Goal: Task Accomplishment & Management: Use online tool/utility

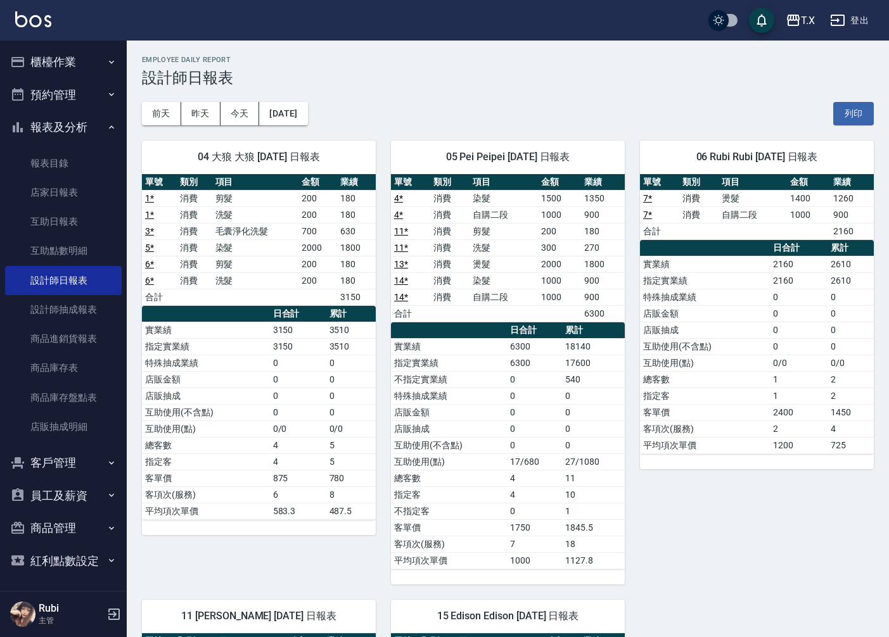
scroll to position [39, 0]
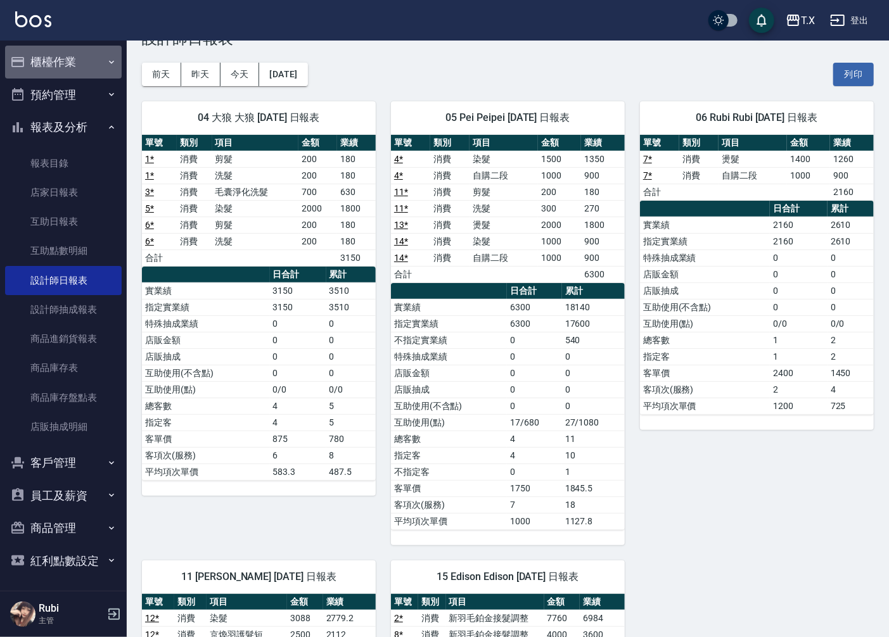
click at [72, 64] on button "櫃檯作業" at bounding box center [63, 62] width 117 height 33
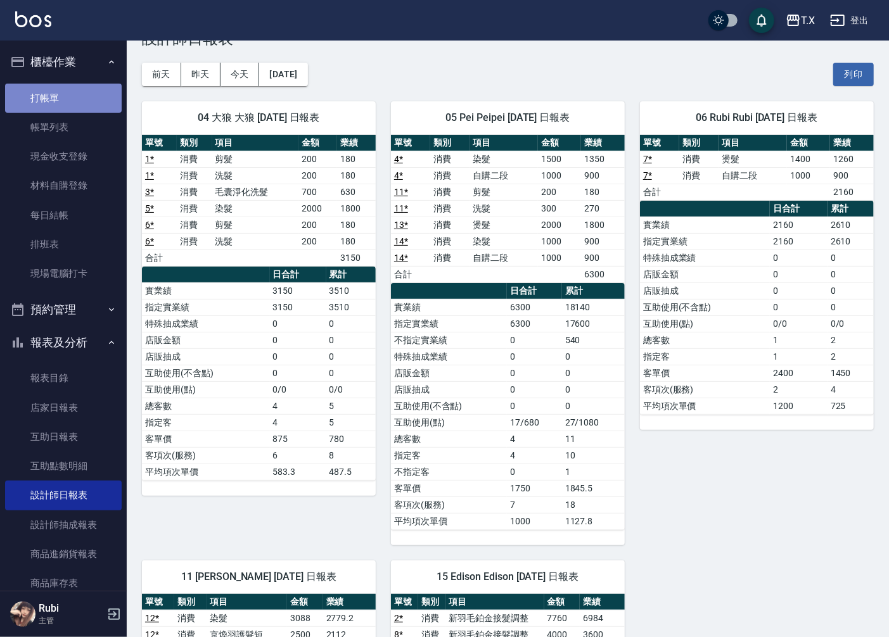
click at [67, 94] on link "打帳單" at bounding box center [63, 98] width 117 height 29
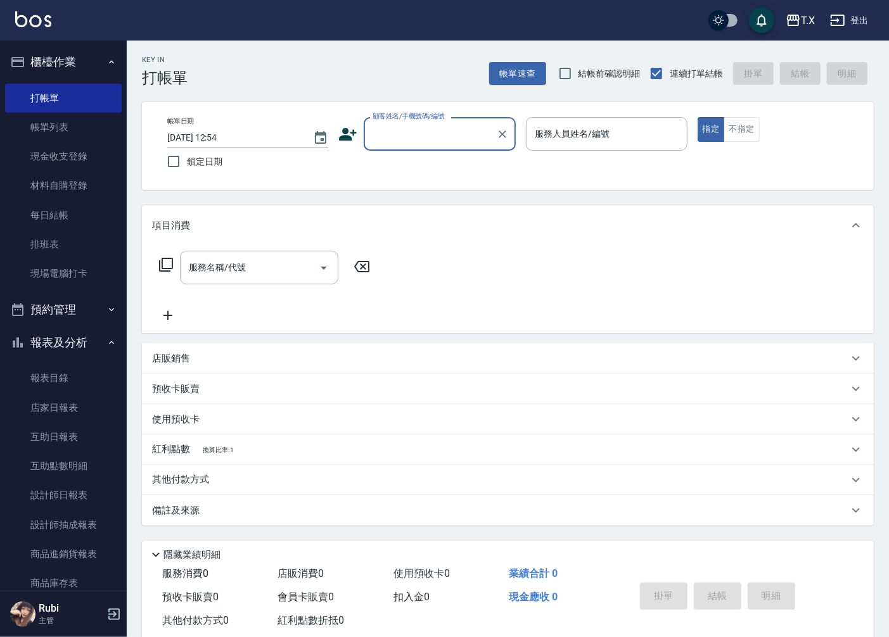
click at [416, 143] on input "顧客姓名/手機號碼/編號" at bounding box center [430, 134] width 122 height 22
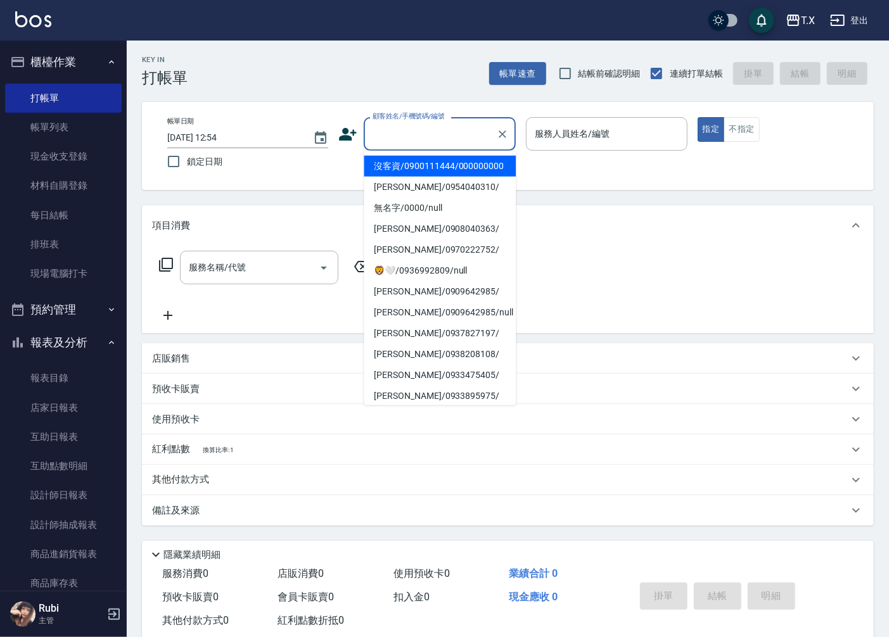
click at [417, 174] on li "沒客資/0900111444/000000000" at bounding box center [440, 166] width 152 height 21
type input "沒客資/0900111444/000000000"
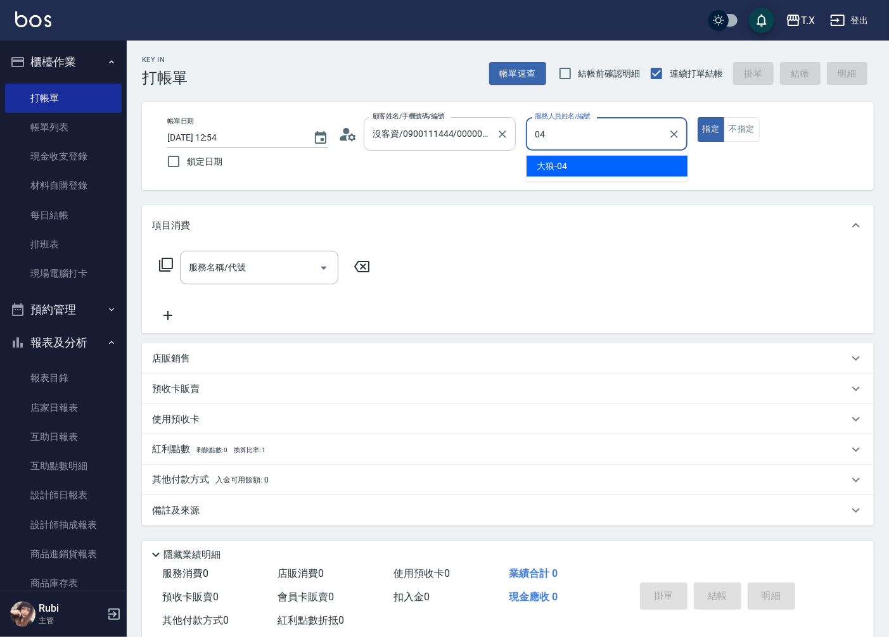
type input "大狼-04"
type button "true"
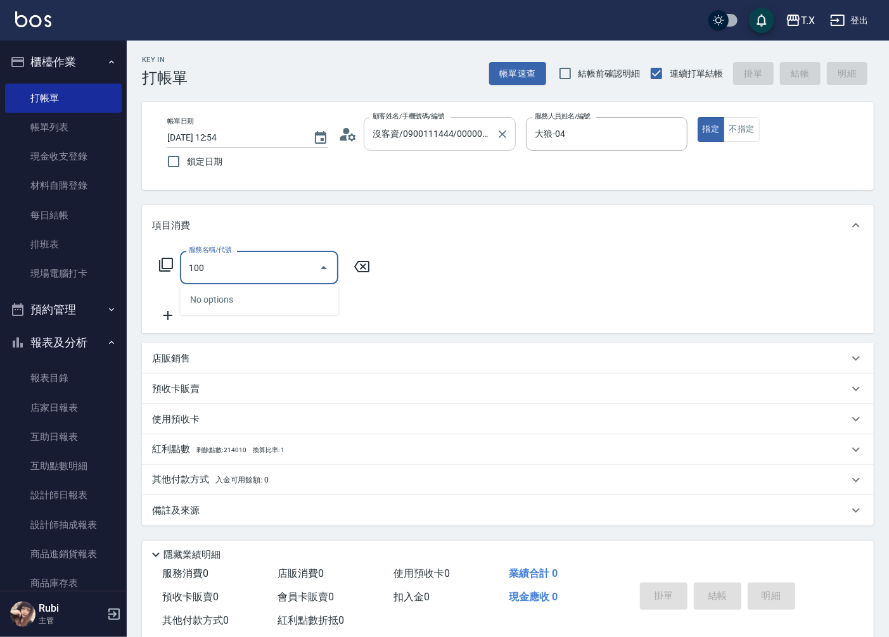
type input "1005"
type input "60"
type input "毛囊淨化洗髮(1005)"
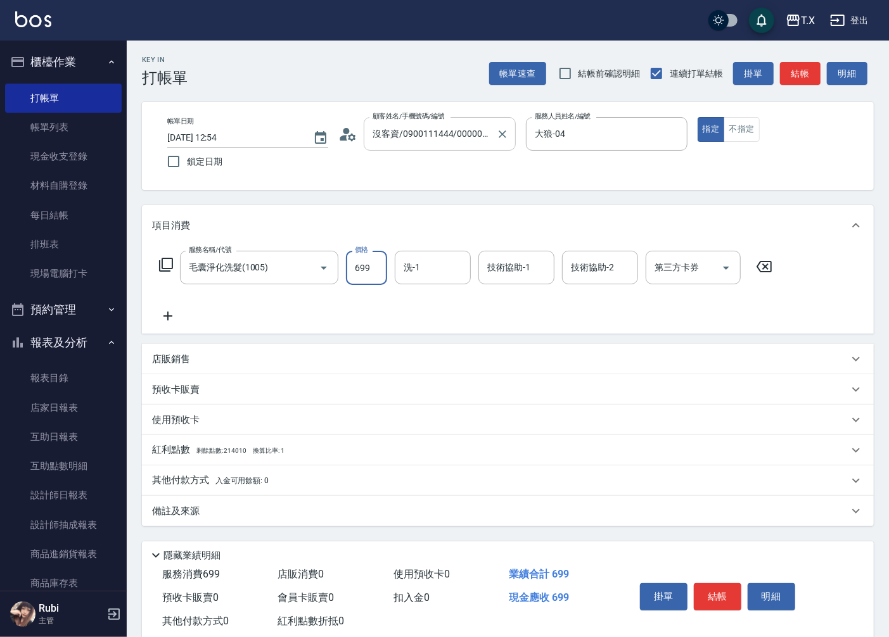
type input "7"
type input "0"
type input "70"
type input "700"
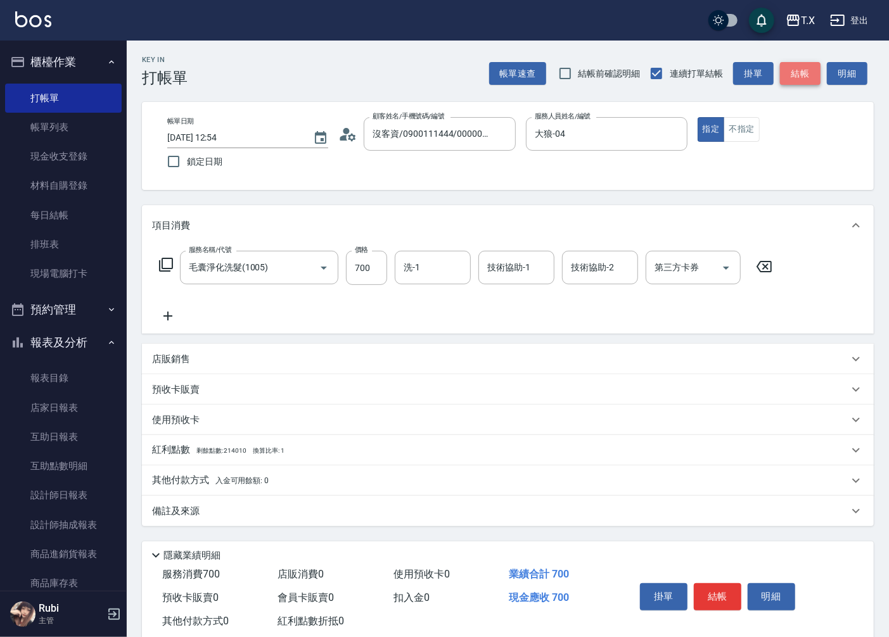
click at [806, 73] on button "結帳" at bounding box center [800, 73] width 41 height 23
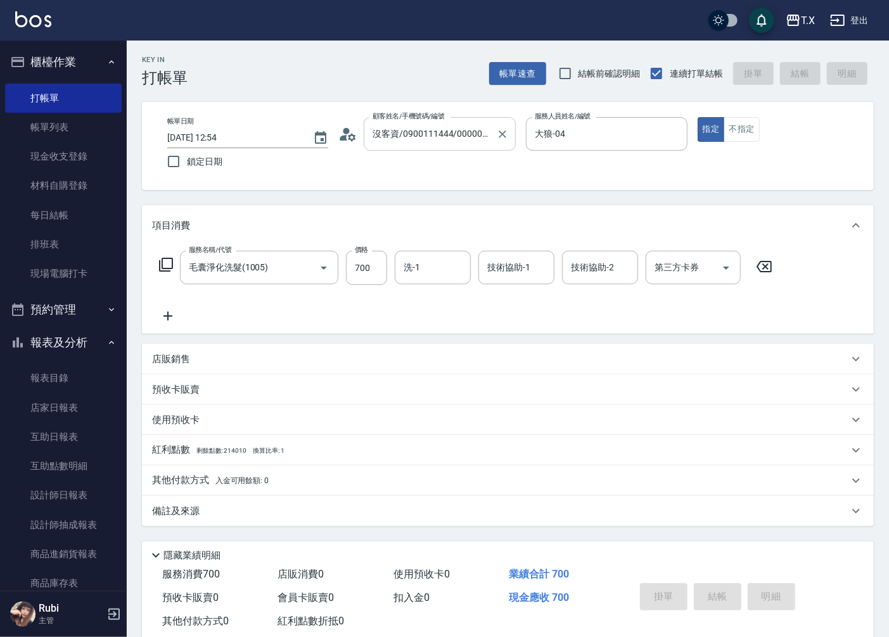
type input "0"
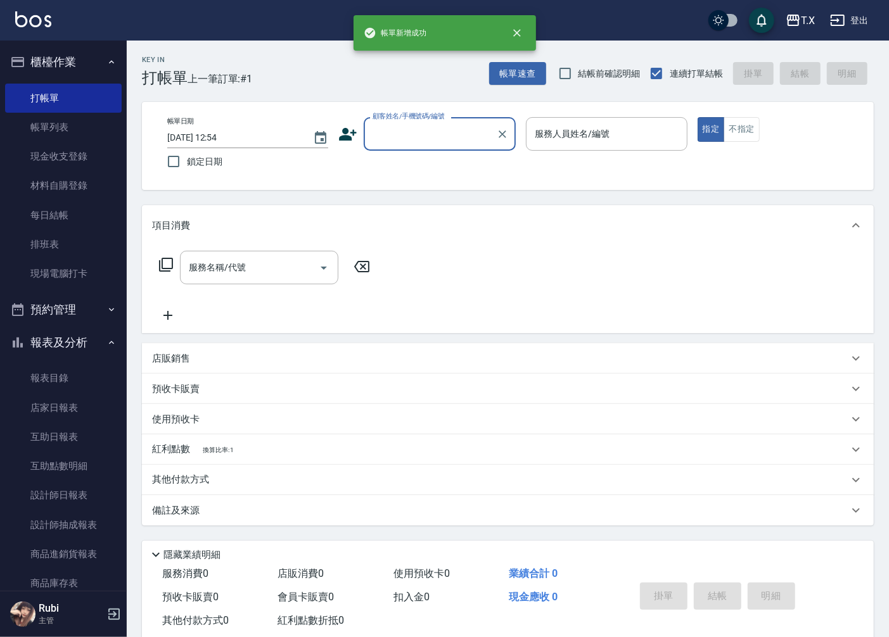
click at [409, 136] on input "顧客姓名/手機號碼/編號" at bounding box center [430, 134] width 122 height 22
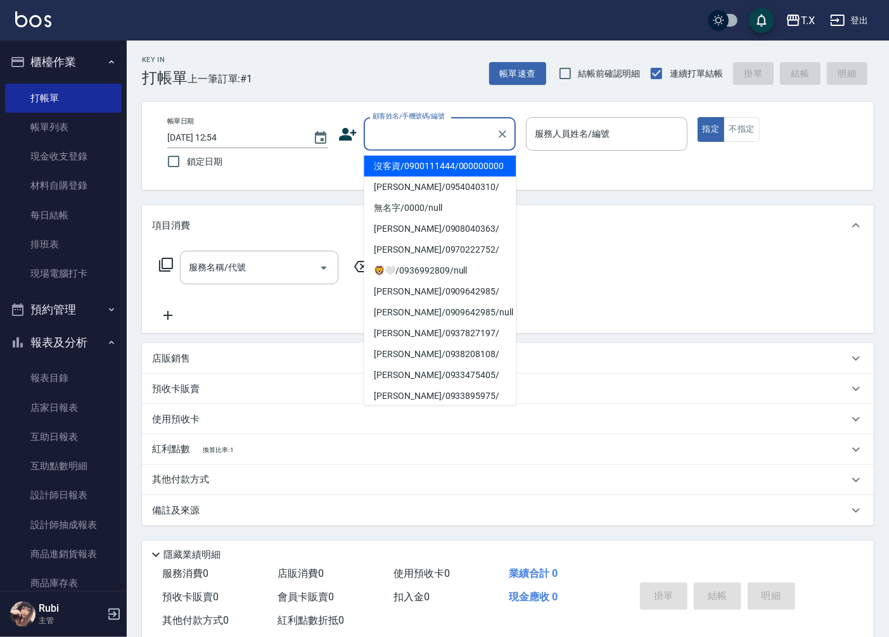
click at [392, 173] on li "沒客資/0900111444/000000000" at bounding box center [440, 166] width 152 height 21
type input "沒客資/0900111444/000000000"
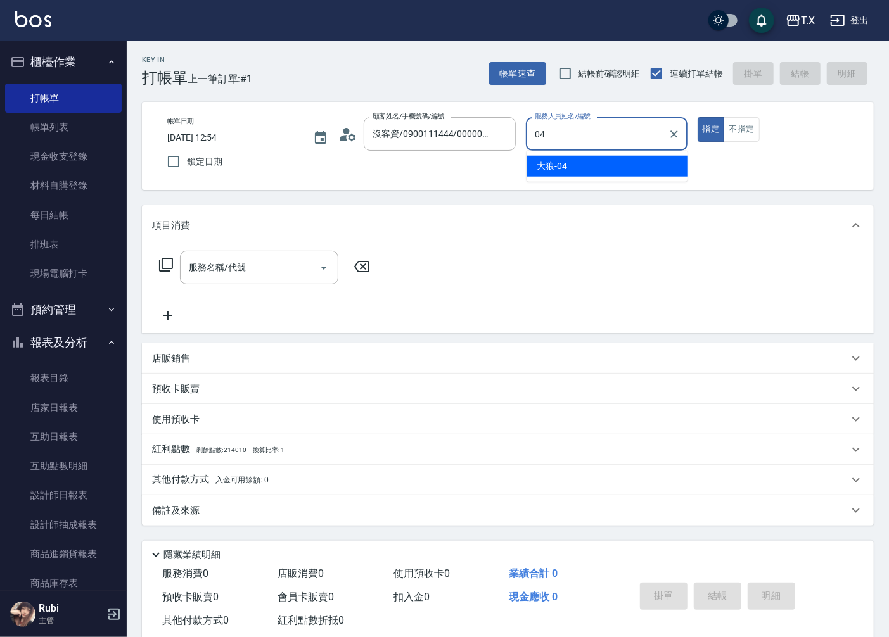
type input "大狼-04"
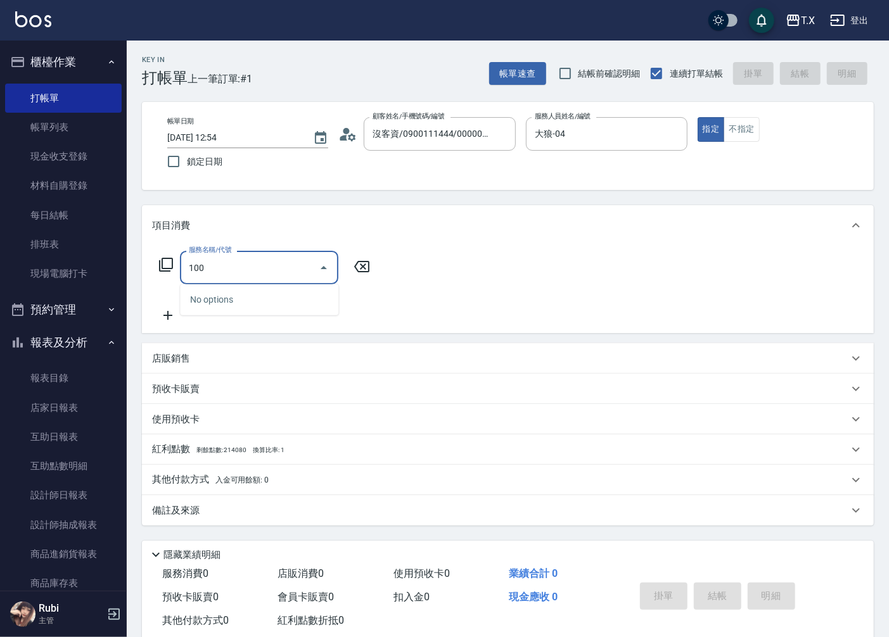
type input "1005"
type input "60"
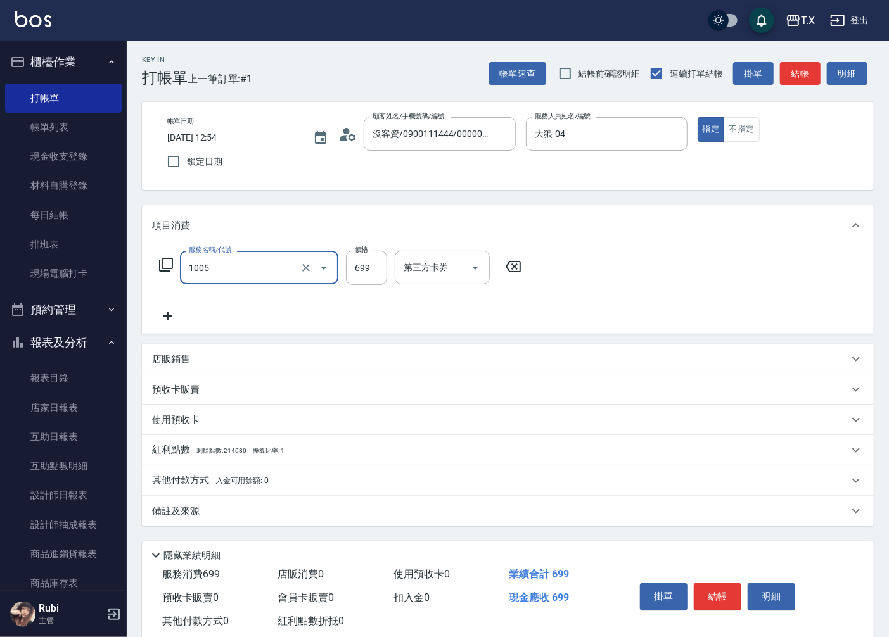
type input "毛囊淨化洗髮(1005)"
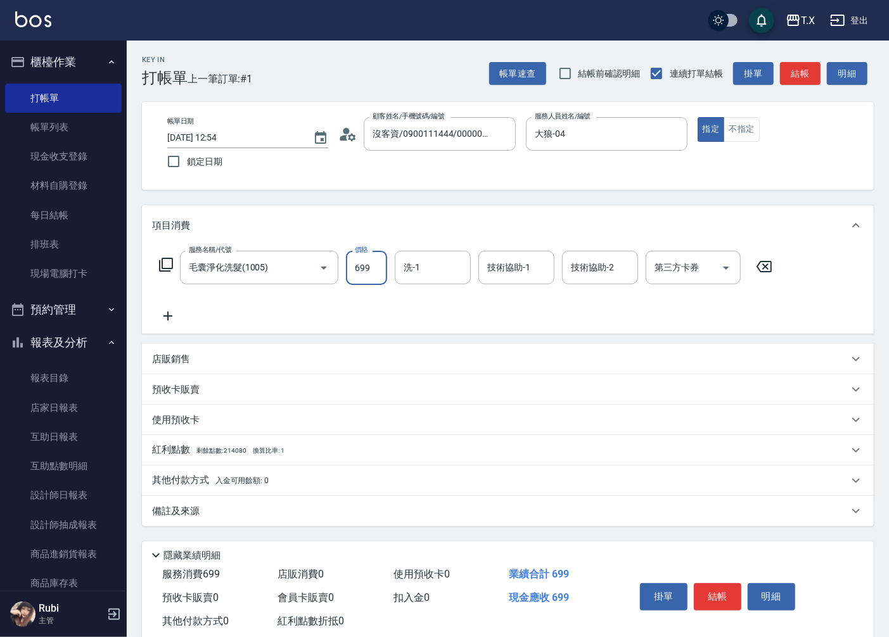
type input "0"
type input "70"
type input "700"
click at [788, 74] on button "結帳" at bounding box center [800, 73] width 41 height 23
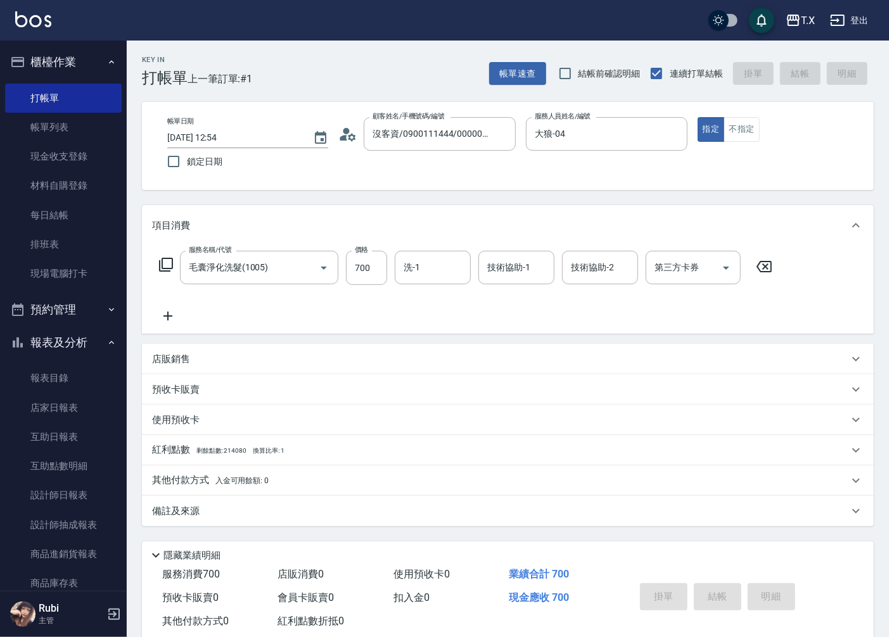
type input "0"
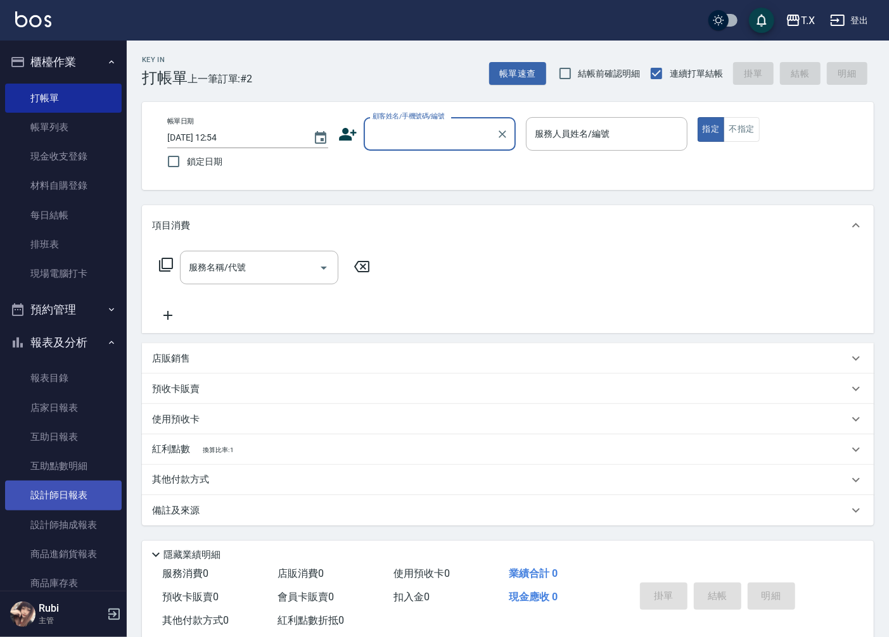
click at [53, 492] on link "設計師日報表" at bounding box center [63, 495] width 117 height 29
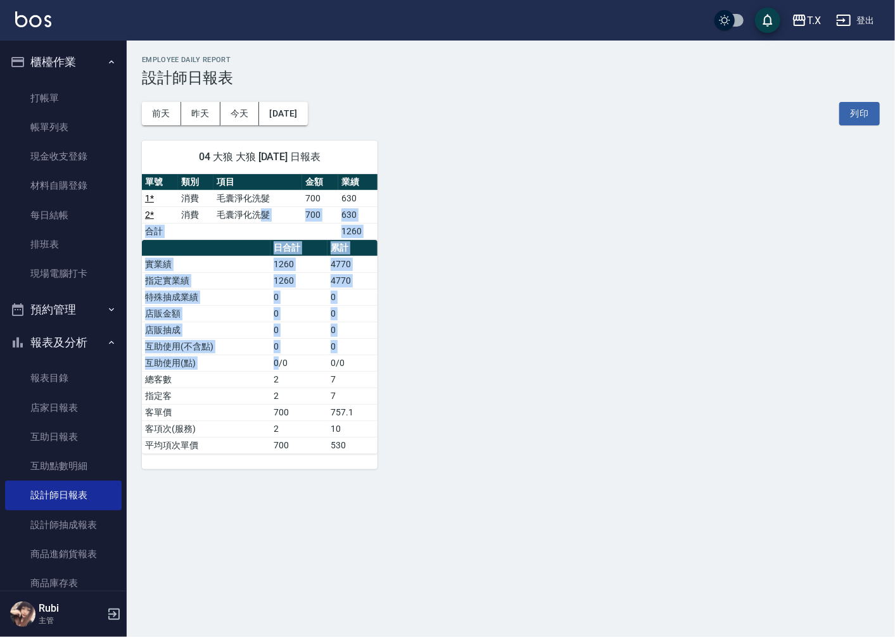
drag, startPoint x: 257, startPoint y: 243, endPoint x: 282, endPoint y: 371, distance: 131.1
click at [280, 364] on div "單號 類別 項目 金額 業績 1 * 消費 毛囊淨化洗髮 700 630 2 * 消費 毛囊淨化洗髮 700 630 合計 1260 日合計 累計 實業績 1…" at bounding box center [260, 314] width 236 height 280
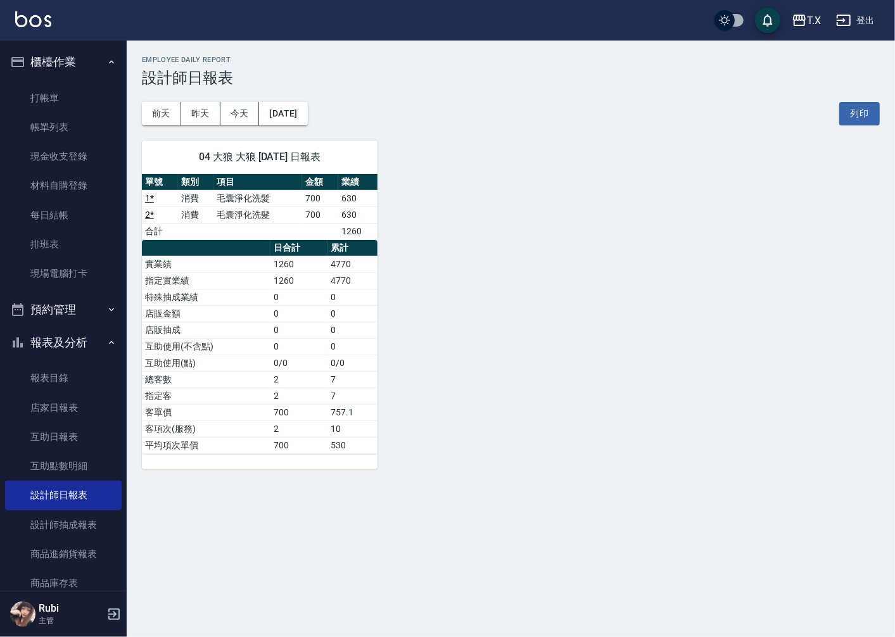
drag, startPoint x: 279, startPoint y: 438, endPoint x: 265, endPoint y: 407, distance: 33.5
click at [277, 429] on tbody "實業績 1260 4770 指定實業績 1260 4770 特殊抽成業績 0 0 店販金額 0 0 店販抽成 0 0 互助使用(不含點) 0 0 互助使用(點…" at bounding box center [260, 355] width 236 height 198
drag, startPoint x: 267, startPoint y: 369, endPoint x: 214, endPoint y: 256, distance: 124.7
click at [260, 342] on tbody "實業績 1260 4770 指定實業績 1260 4770 特殊抽成業績 0 0 店販金額 0 0 店販抽成 0 0 互助使用(不含點) 0 0 互助使用(點…" at bounding box center [260, 355] width 236 height 198
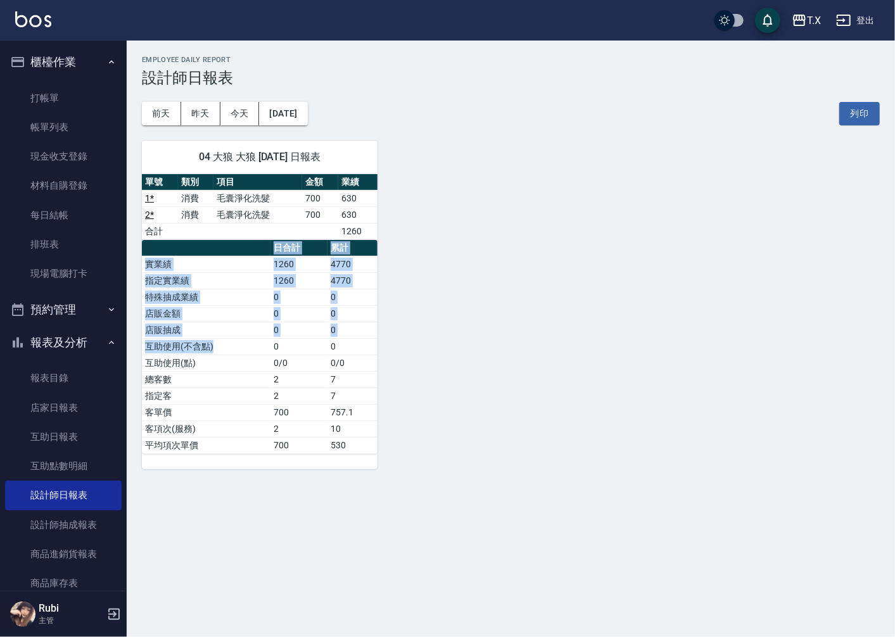
drag, startPoint x: 245, startPoint y: 302, endPoint x: 275, endPoint y: 401, distance: 104.0
click at [276, 383] on table "日合計 累計 實業績 1260 4770 指定實業績 1260 4770 特殊抽成業績 0 0 店販金額 0 0 店販抽成 0 0 互助使用(不含點) 0 0…" at bounding box center [260, 347] width 236 height 214
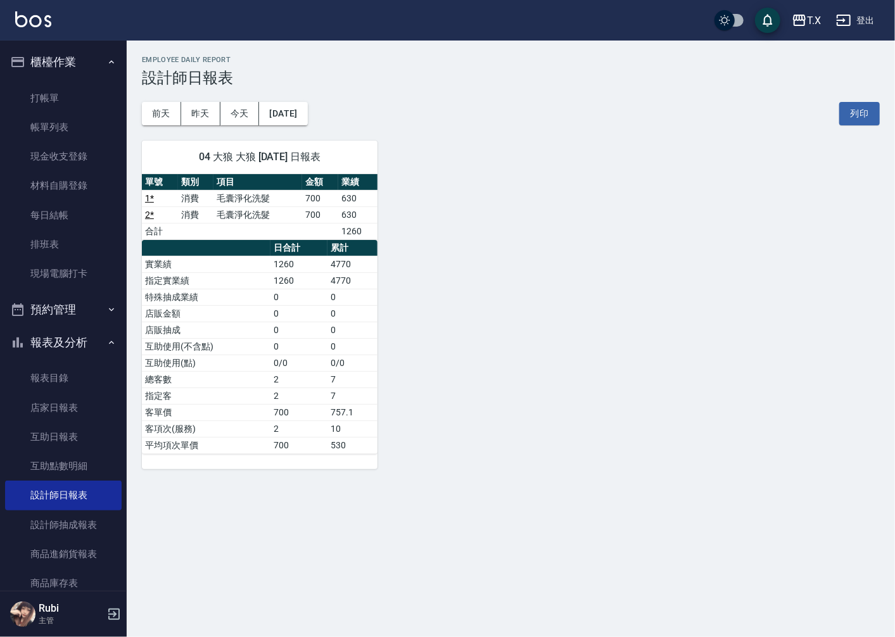
click at [274, 415] on td "700" at bounding box center [299, 412] width 57 height 16
